Goal: Navigation & Orientation: Find specific page/section

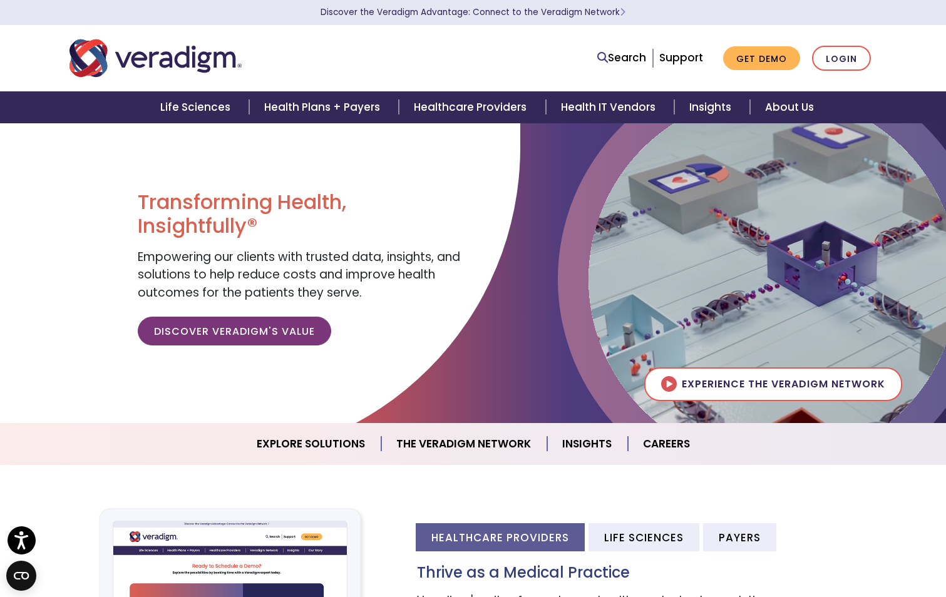
click at [153, 60] on img "Veradigm logo" at bounding box center [155, 58] width 172 height 41
click at [178, 63] on img "Veradigm logo" at bounding box center [155, 58] width 172 height 41
click at [778, 111] on link "About Us" at bounding box center [789, 107] width 79 height 32
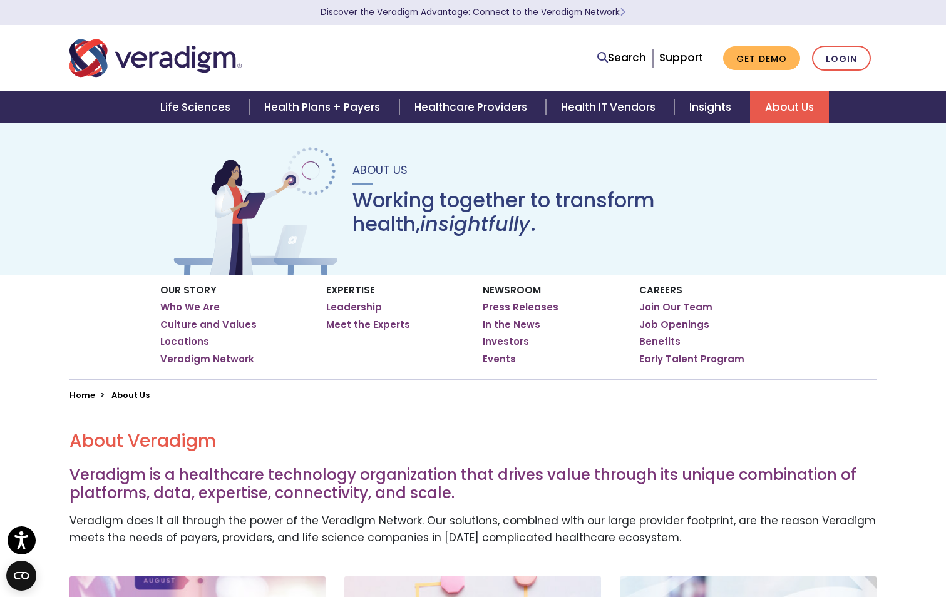
click at [119, 61] on img "Veradigm logo" at bounding box center [155, 58] width 172 height 41
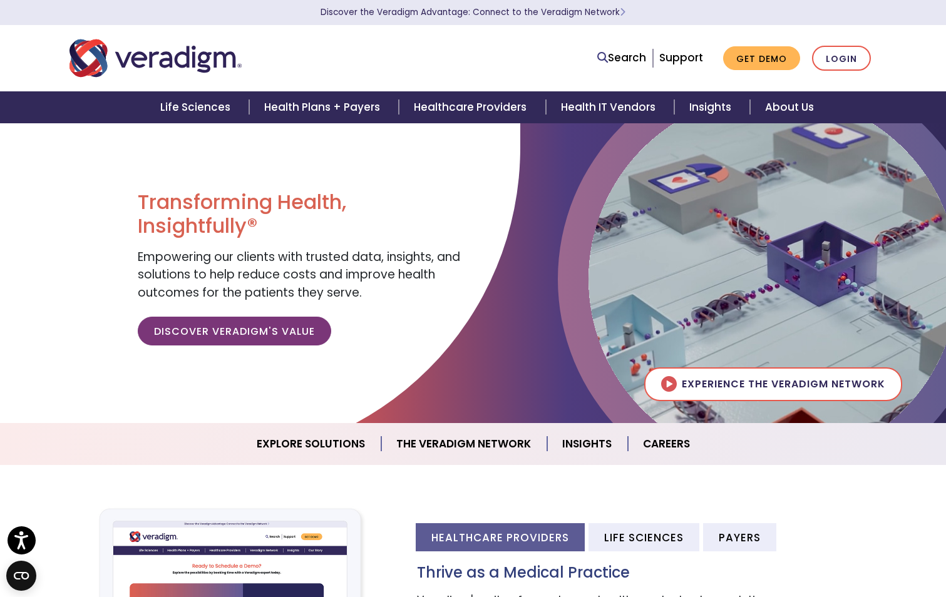
click at [118, 58] on img "Veradigm logo" at bounding box center [155, 58] width 172 height 41
click at [770, 118] on link "About Us" at bounding box center [789, 107] width 79 height 32
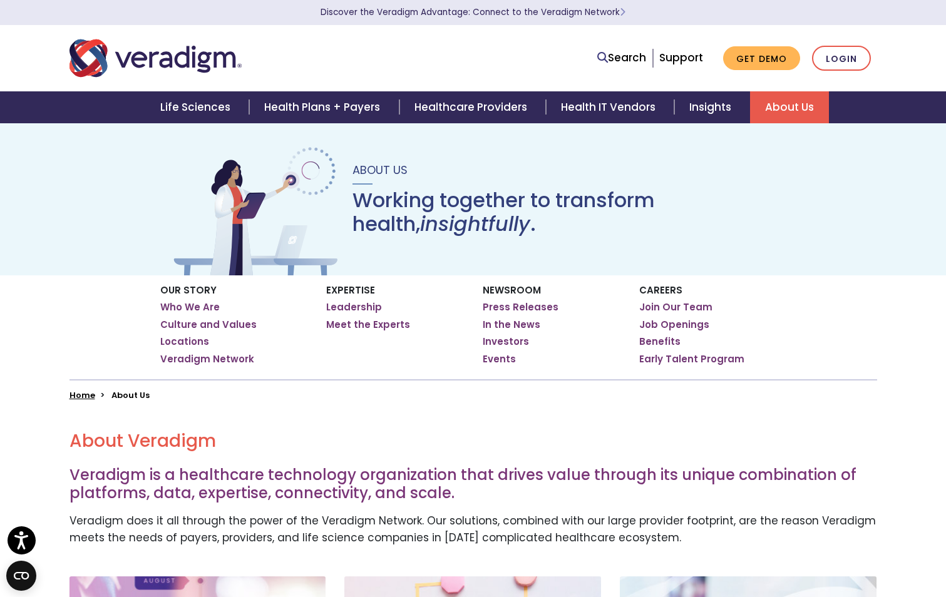
click at [114, 54] on img "Veradigm logo" at bounding box center [155, 58] width 172 height 41
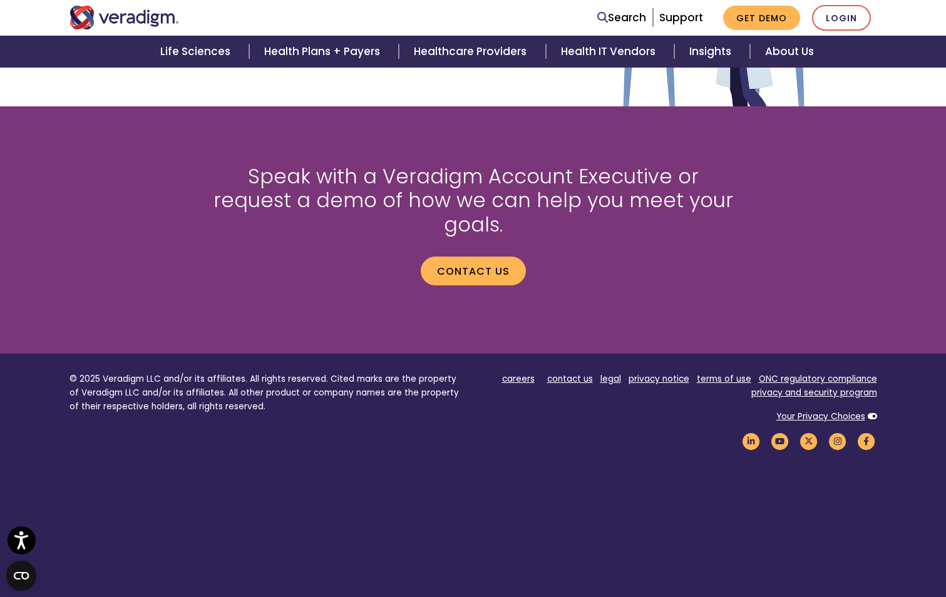
scroll to position [1638, 0]
click at [152, 26] on img "Veradigm logo" at bounding box center [124, 18] width 110 height 24
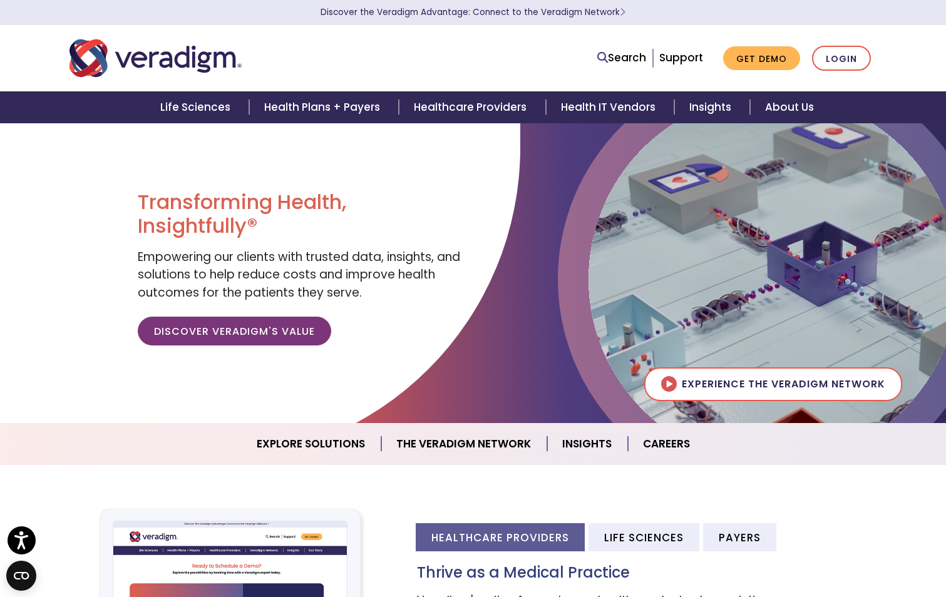
click at [173, 58] on img "Veradigm logo" at bounding box center [155, 58] width 172 height 41
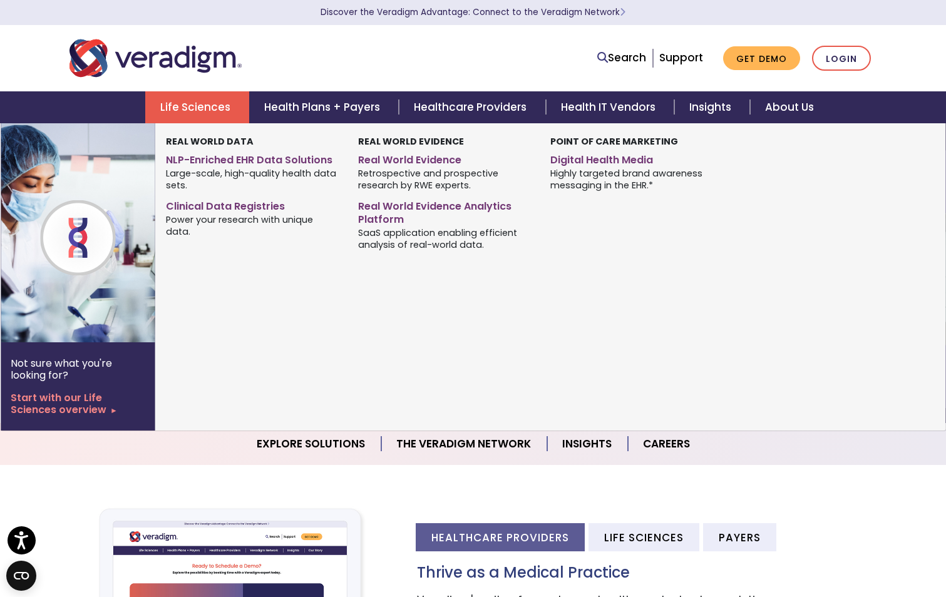
click at [200, 113] on link "Life Sciences" at bounding box center [197, 107] width 104 height 32
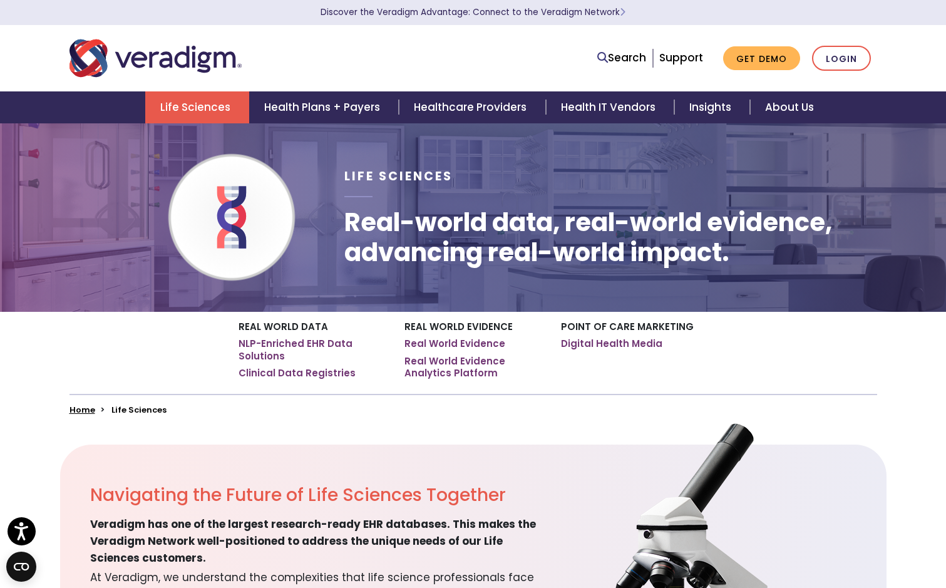
click at [161, 52] on img "Veradigm logo" at bounding box center [155, 58] width 172 height 41
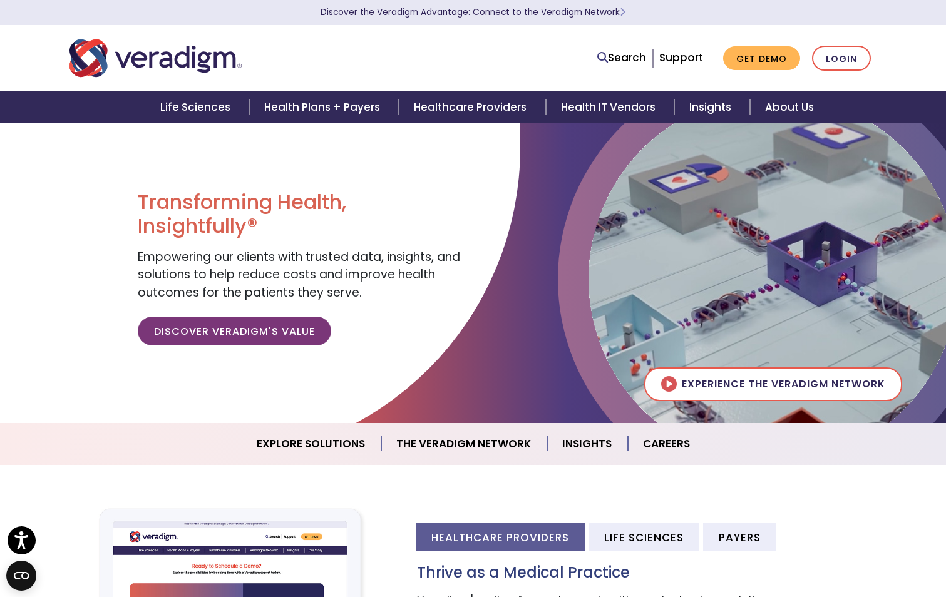
click at [209, 59] on img "Veradigm logo" at bounding box center [155, 58] width 172 height 41
click at [187, 58] on img "Veradigm logo" at bounding box center [155, 58] width 172 height 41
click at [163, 68] on img "Veradigm logo" at bounding box center [155, 58] width 172 height 41
click at [148, 54] on img "Veradigm logo" at bounding box center [155, 58] width 172 height 41
